Goal: Task Accomplishment & Management: Manage account settings

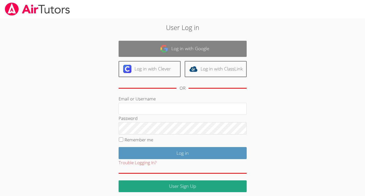
click at [190, 44] on link "Log in with Google" at bounding box center [182, 49] width 128 height 16
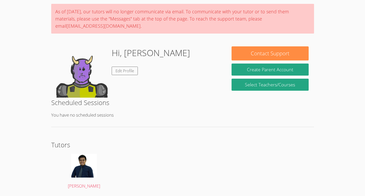
scroll to position [54, 0]
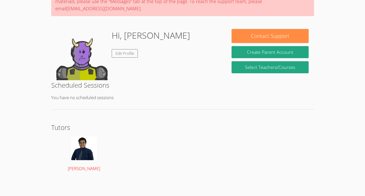
click at [85, 151] on img at bounding box center [84, 148] width 26 height 24
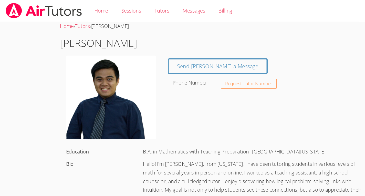
scroll to position [54, 0]
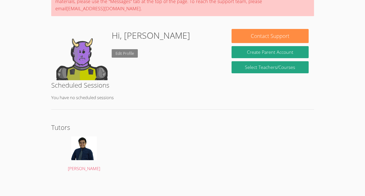
click at [130, 54] on link "Edit Profile" at bounding box center [125, 53] width 26 height 8
